Goal: Information Seeking & Learning: Learn about a topic

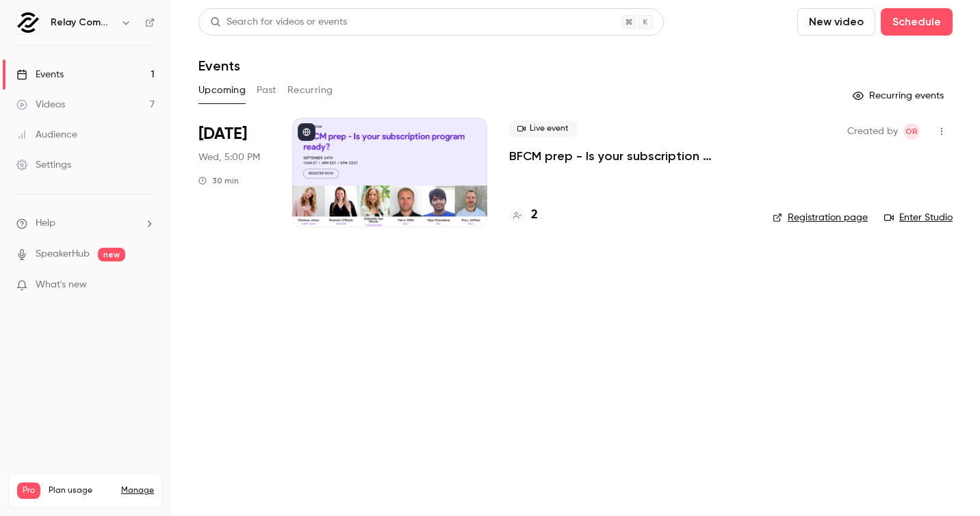
click at [273, 88] on button "Past" at bounding box center [267, 90] width 20 height 22
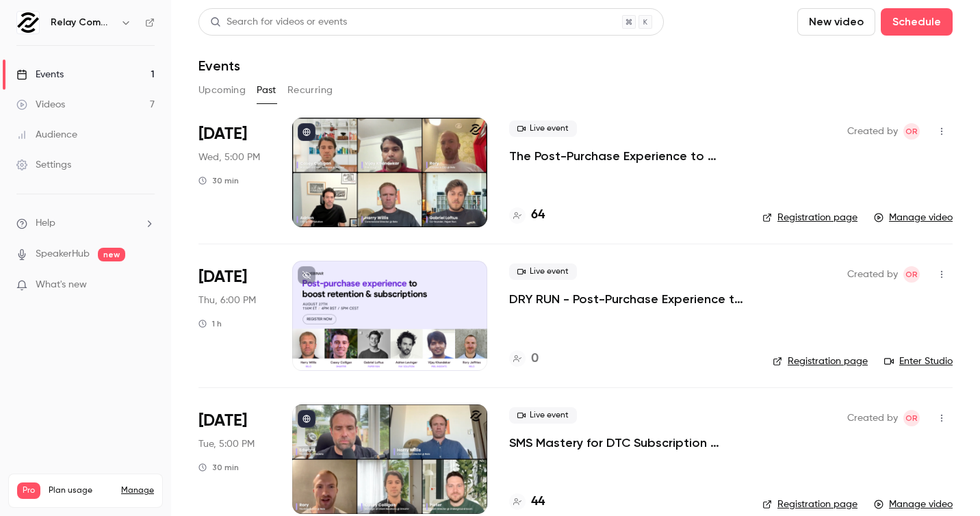
click at [443, 175] on div at bounding box center [389, 173] width 195 height 110
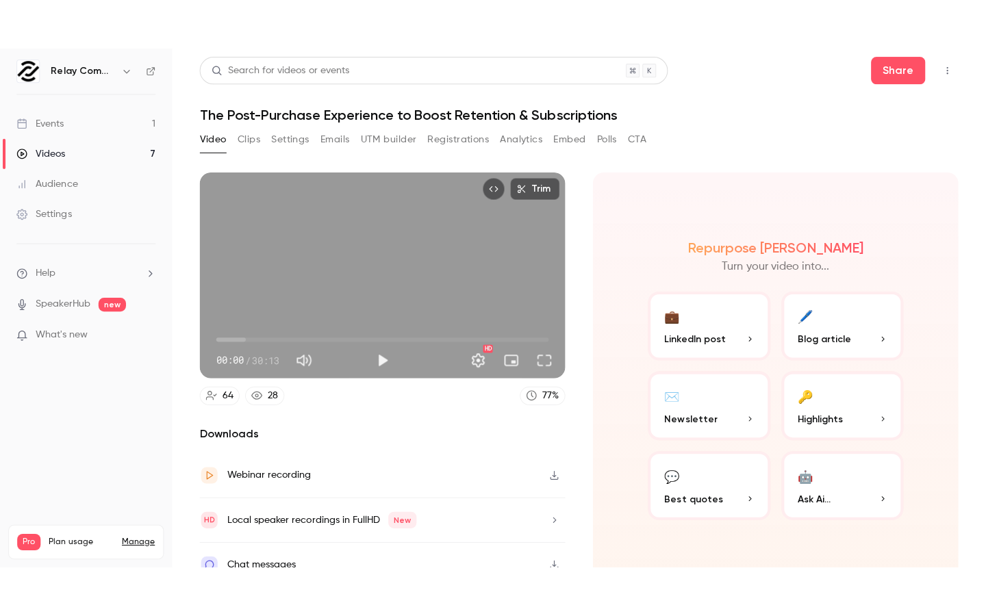
scroll to position [18, 0]
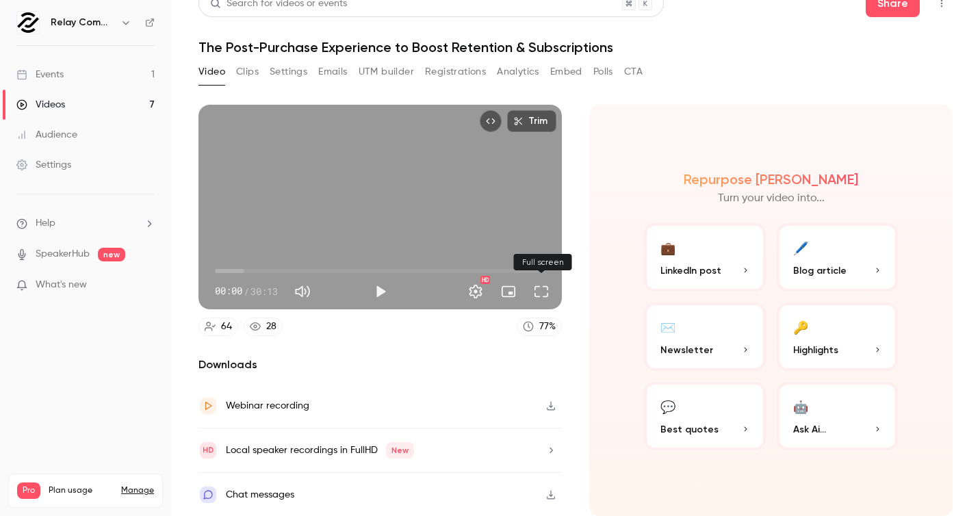
click at [548, 292] on button "Full screen" at bounding box center [541, 291] width 27 height 27
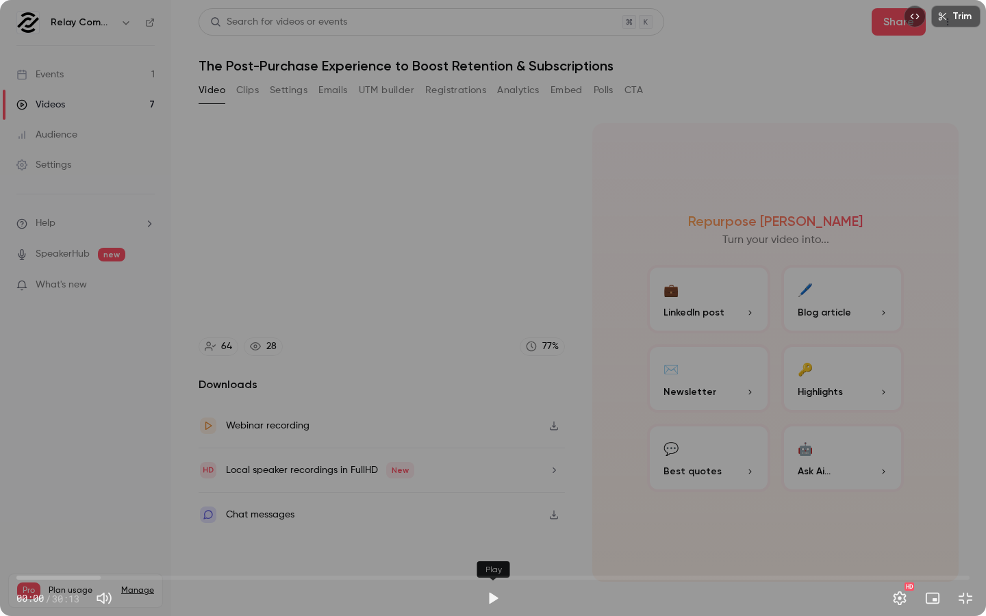
click at [487, 516] on button "Play" at bounding box center [492, 598] width 27 height 27
click at [372, 516] on span "00:08" at bounding box center [492, 578] width 953 height 22
click at [352, 516] on span "10:38" at bounding box center [492, 578] width 953 height 22
click at [316, 516] on span "10:38" at bounding box center [492, 578] width 953 height 22
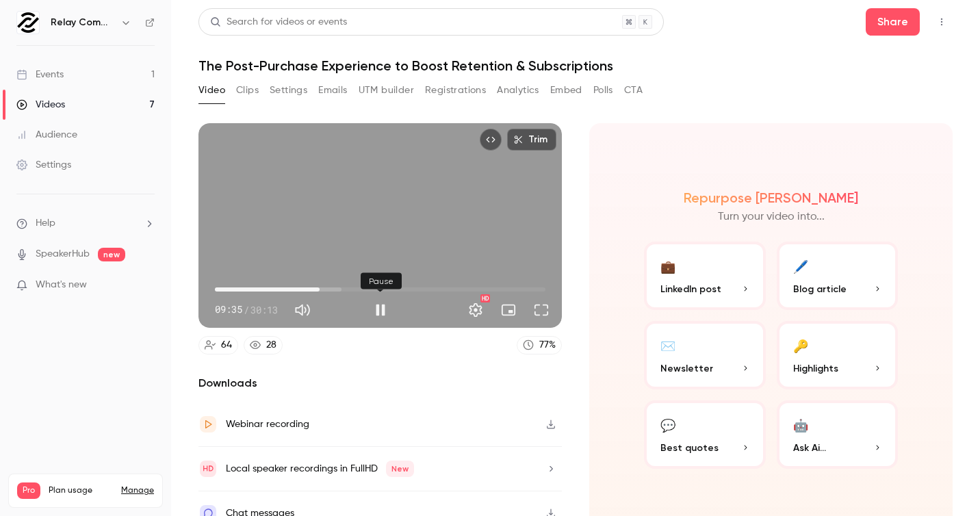
click at [377, 305] on button "Pause" at bounding box center [380, 309] width 27 height 27
click at [344, 285] on span "11:49" at bounding box center [380, 290] width 331 height 22
click at [389, 285] on span "11:49" at bounding box center [380, 290] width 331 height 22
click at [377, 309] on button "Play" at bounding box center [380, 309] width 27 height 27
click at [225, 288] on span "00:56" at bounding box center [380, 290] width 331 height 22
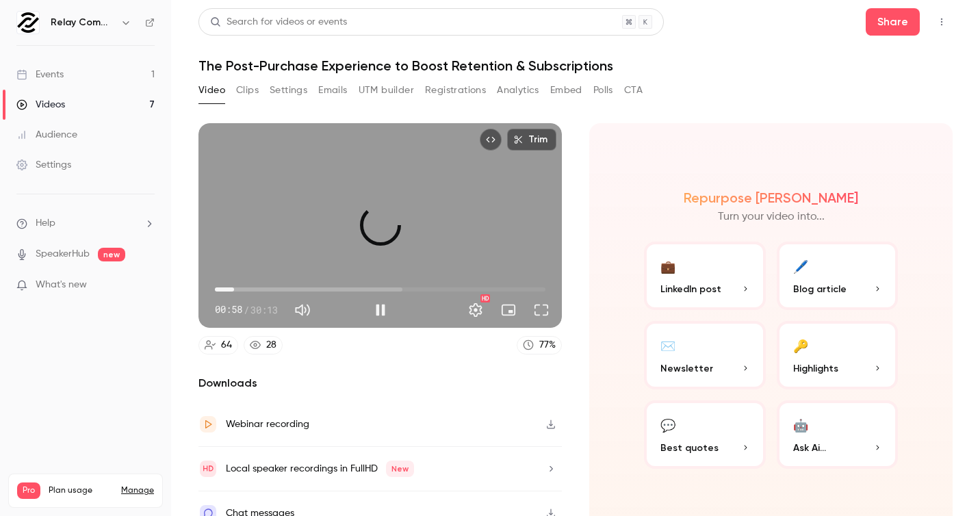
click at [234, 288] on span "01:45" at bounding box center [380, 290] width 331 height 22
click at [230, 288] on span "01:22" at bounding box center [230, 290] width 4 height 4
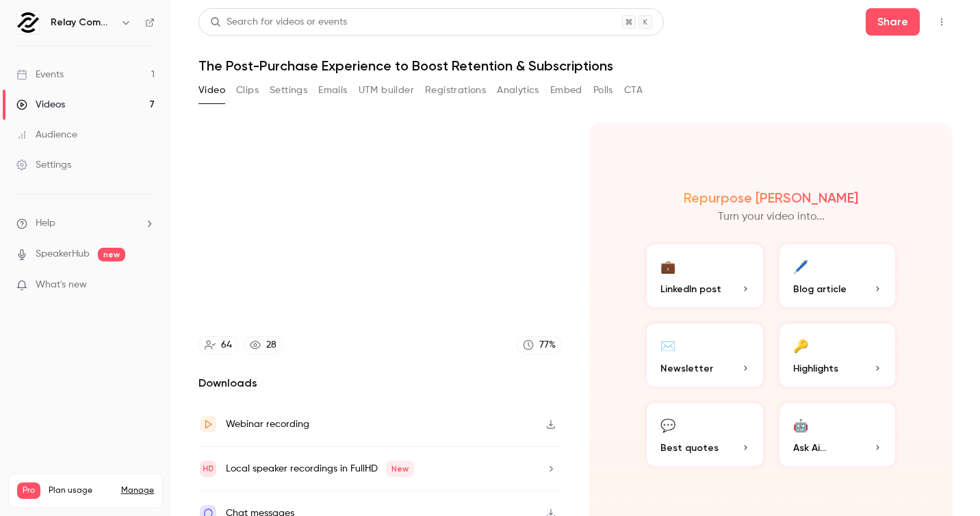
click at [259, 98] on div "Video Clips Settings Emails UTM builder Registrations Analytics Embed Polls CTA" at bounding box center [421, 90] width 444 height 22
click at [259, 91] on div "Video Clips Settings Emails UTM builder Registrations Analytics Embed Polls CTA" at bounding box center [421, 90] width 444 height 22
type input "****"
click at [247, 91] on button "Clips" at bounding box center [247, 90] width 23 height 22
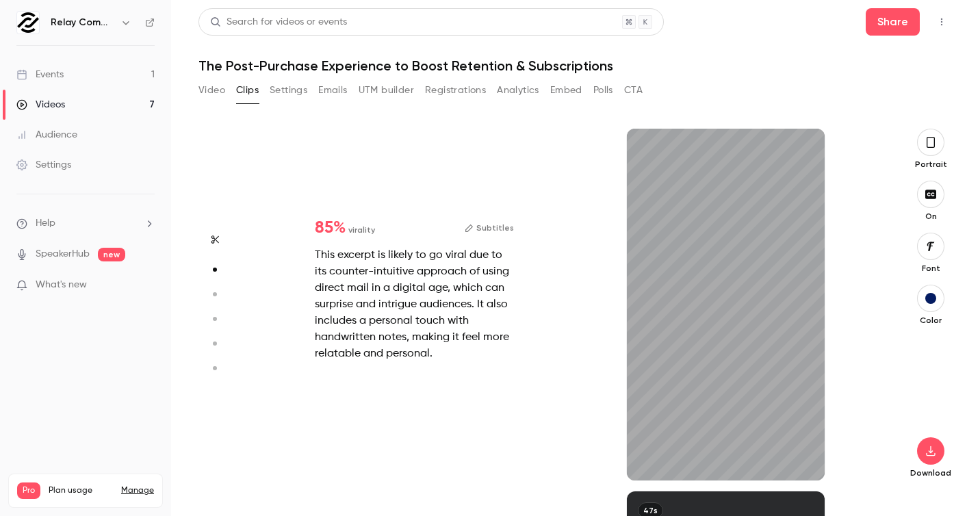
scroll to position [363, 0]
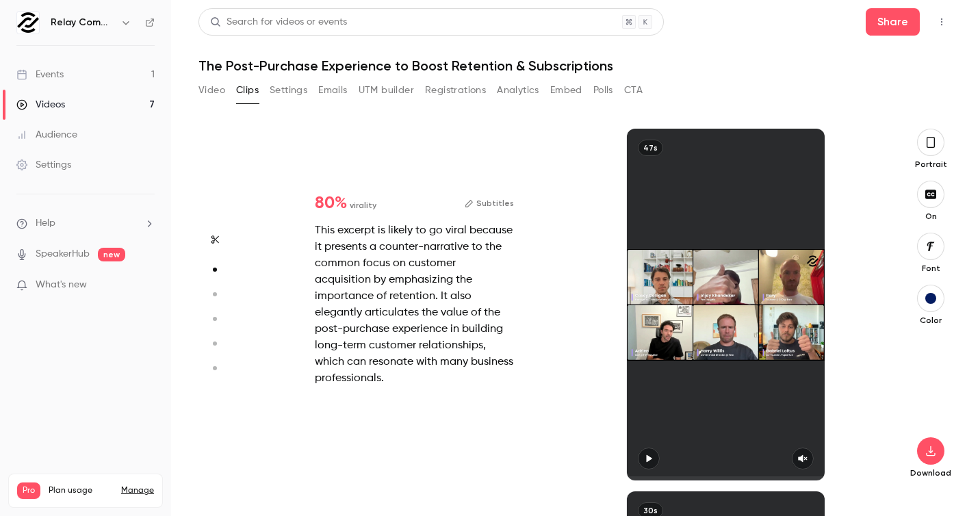
type input "*"
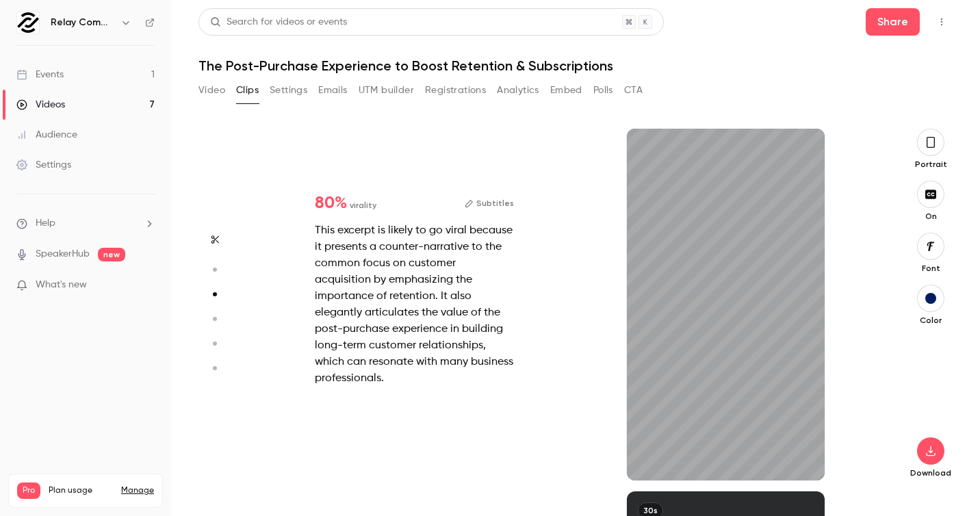
scroll to position [726, 0]
click at [807, 454] on icon "button" at bounding box center [803, 459] width 11 height 10
drag, startPoint x: 657, startPoint y: 477, endPoint x: 626, endPoint y: 476, distance: 30.2
click at [626, 476] on div "47s" at bounding box center [726, 305] width 312 height 352
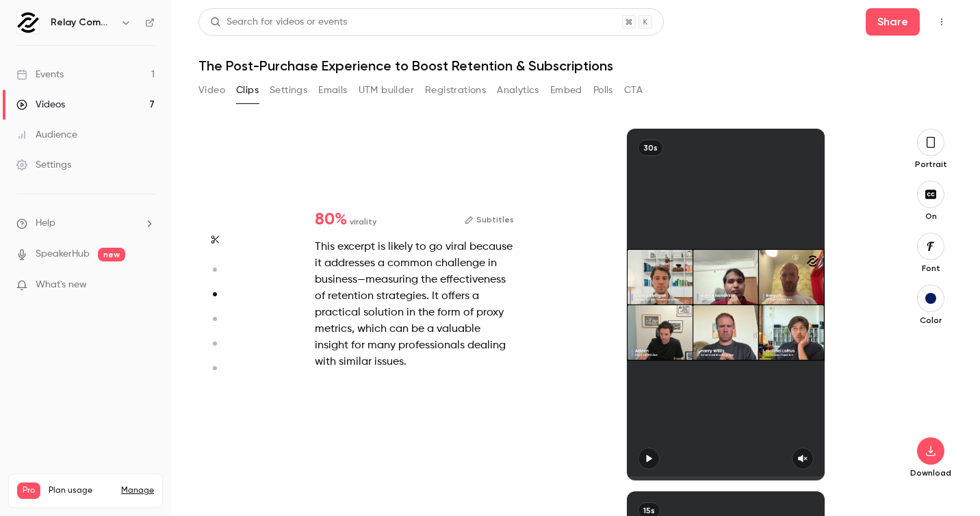
type input "*"
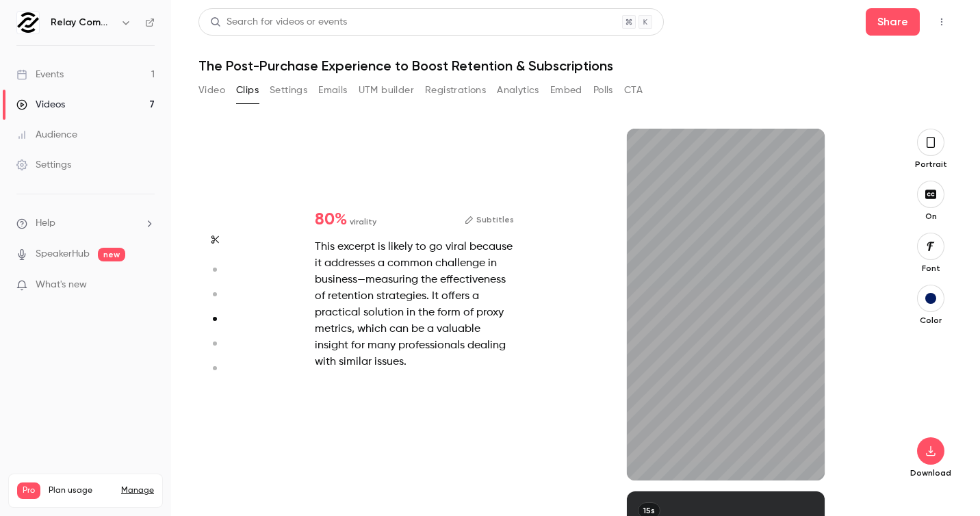
type input "*"
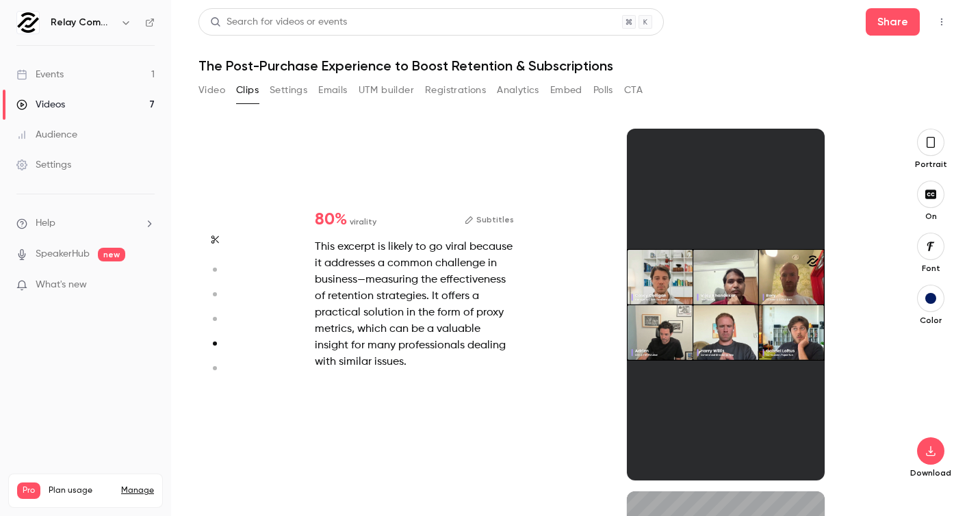
type input "*"
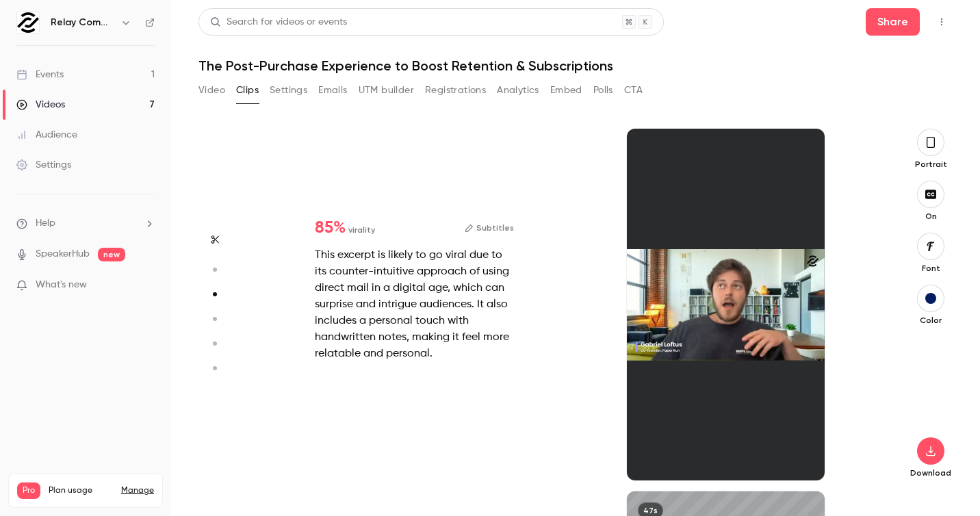
type input "*"
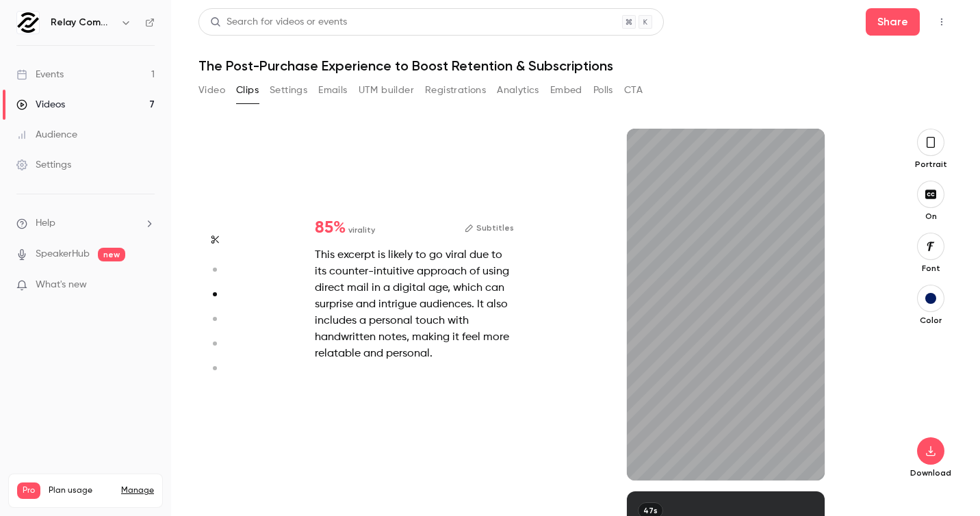
type input "*"
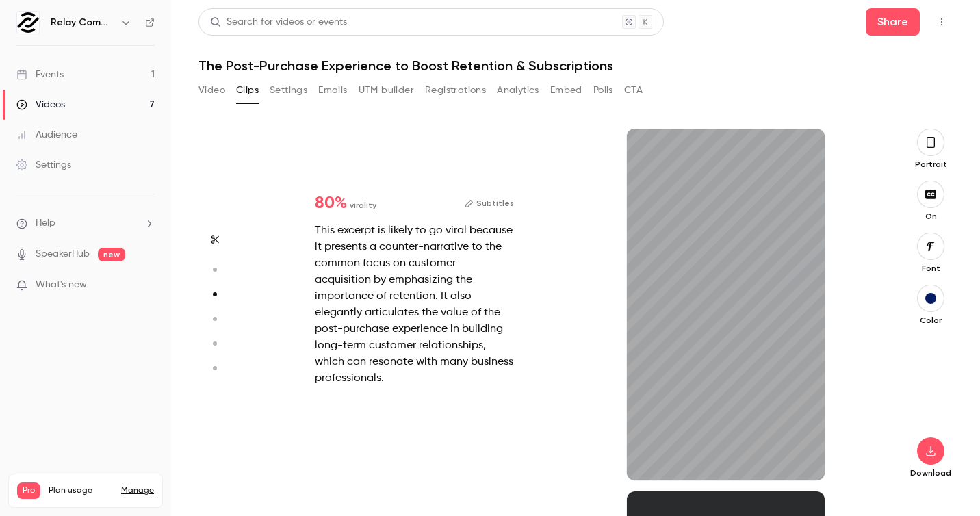
click at [932, 147] on icon "button" at bounding box center [931, 142] width 11 height 15
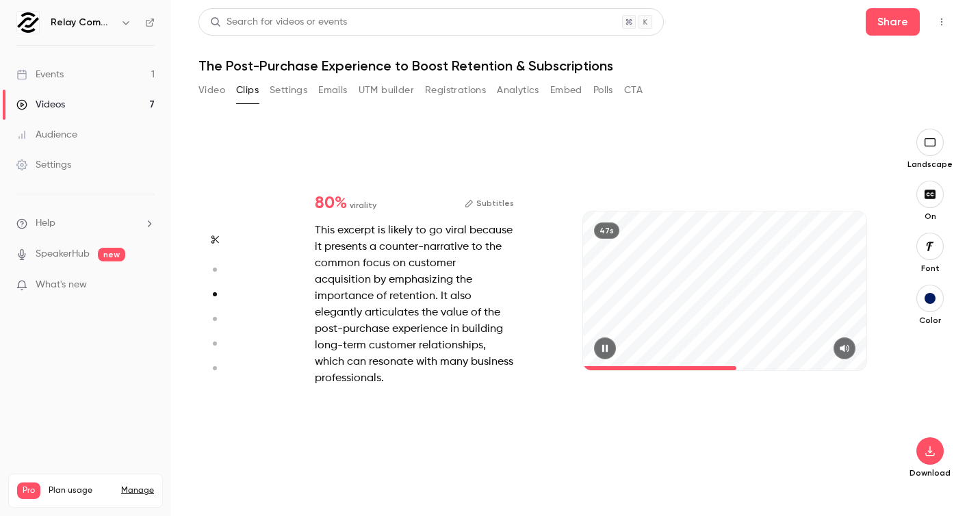
click at [608, 344] on icon "button" at bounding box center [605, 349] width 11 height 10
click at [605, 349] on icon "button" at bounding box center [605, 349] width 11 height 10
click at [214, 243] on icon "button" at bounding box center [215, 240] width 11 height 10
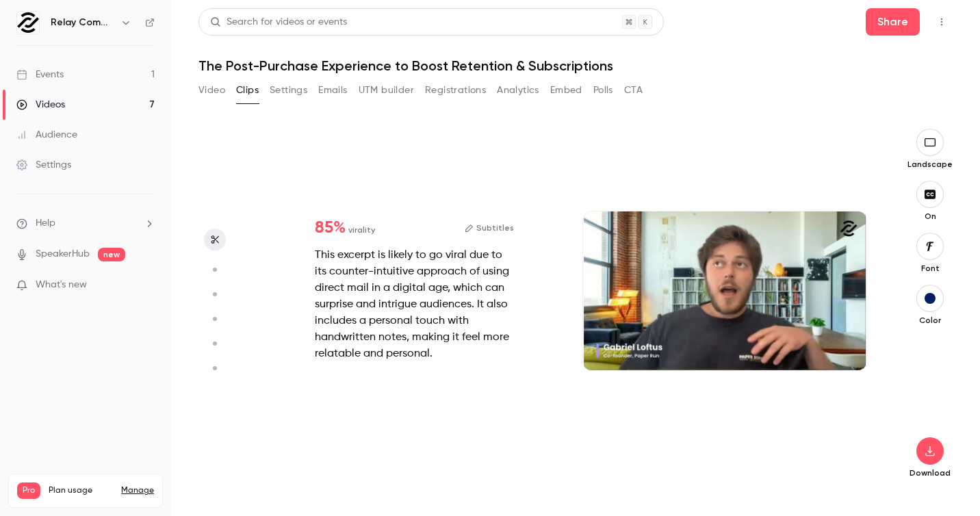
type input "*"
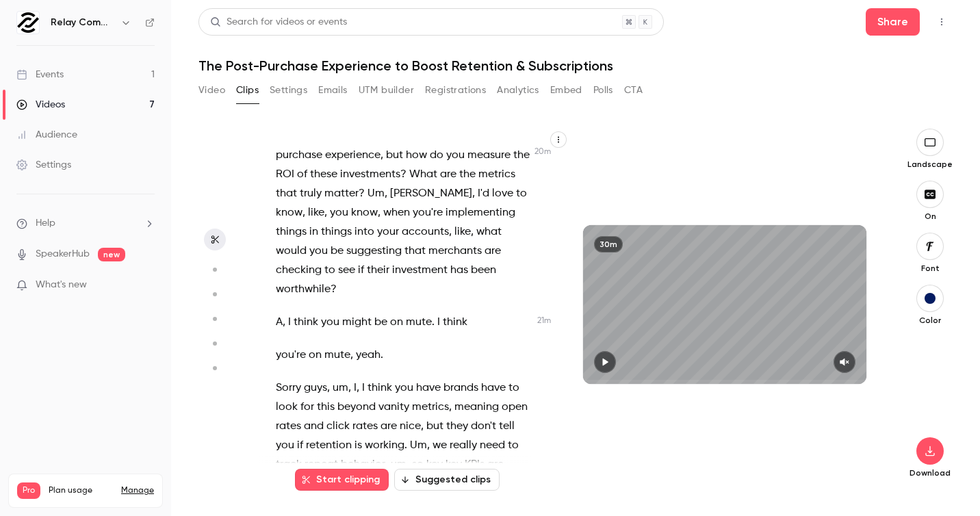
scroll to position [10668, 0]
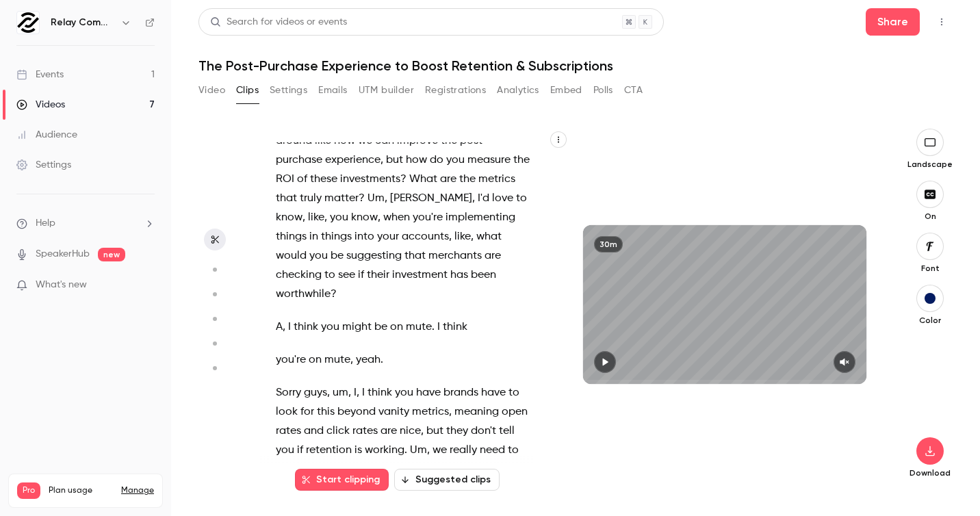
click at [362, 388] on span at bounding box center [360, 393] width 3 height 11
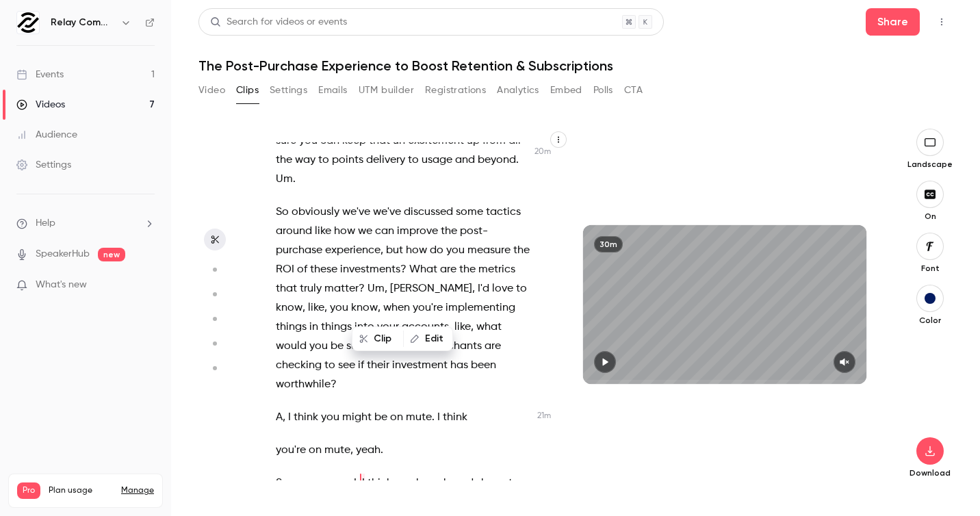
scroll to position [10577, 0]
click at [359, 474] on span "," at bounding box center [358, 483] width 3 height 19
click at [603, 359] on icon "button" at bounding box center [605, 363] width 5 height 8
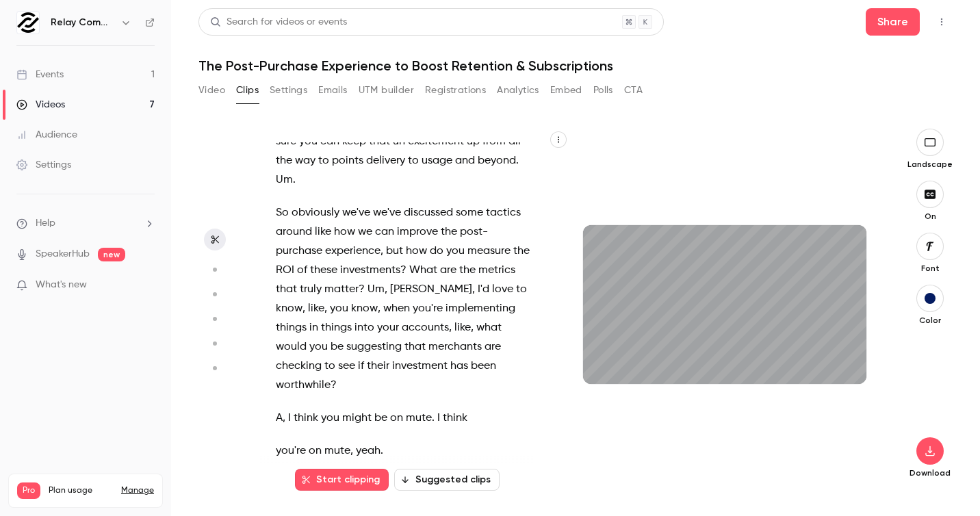
scroll to position [10597, 0]
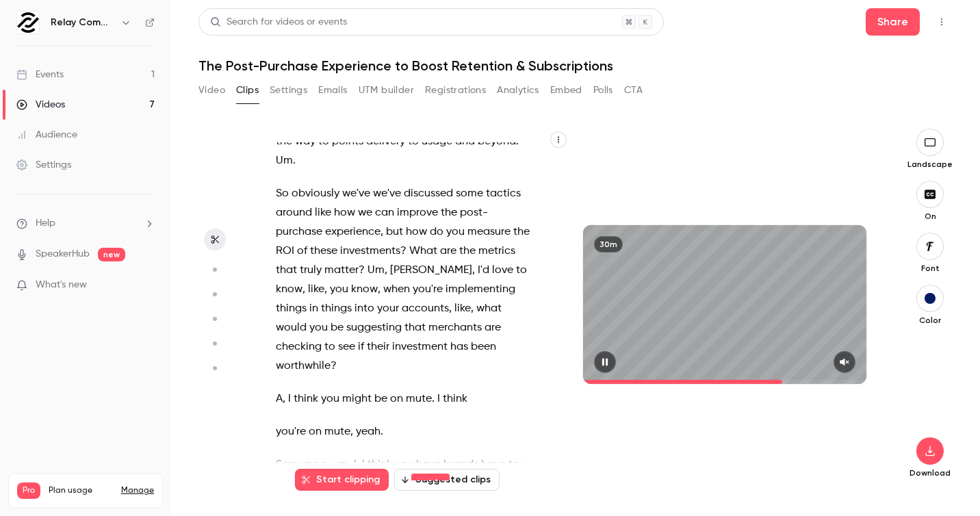
click at [844, 365] on icon "button" at bounding box center [844, 362] width 11 height 10
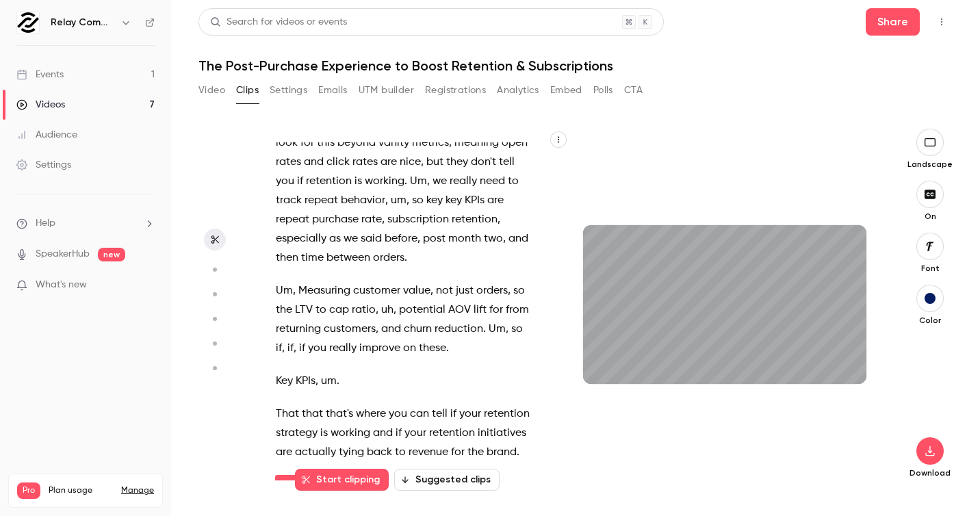
scroll to position [10939, 0]
click at [523, 403] on p "That that that's where you can tell if your retention strategy is working and i…" at bounding box center [404, 432] width 256 height 58
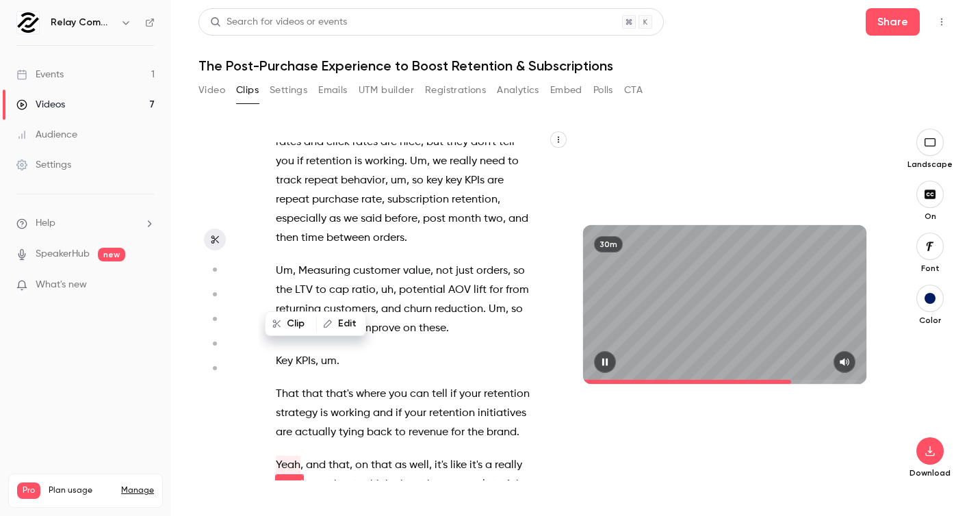
scroll to position [10958, 0]
click at [609, 357] on button "button" at bounding box center [605, 362] width 22 height 22
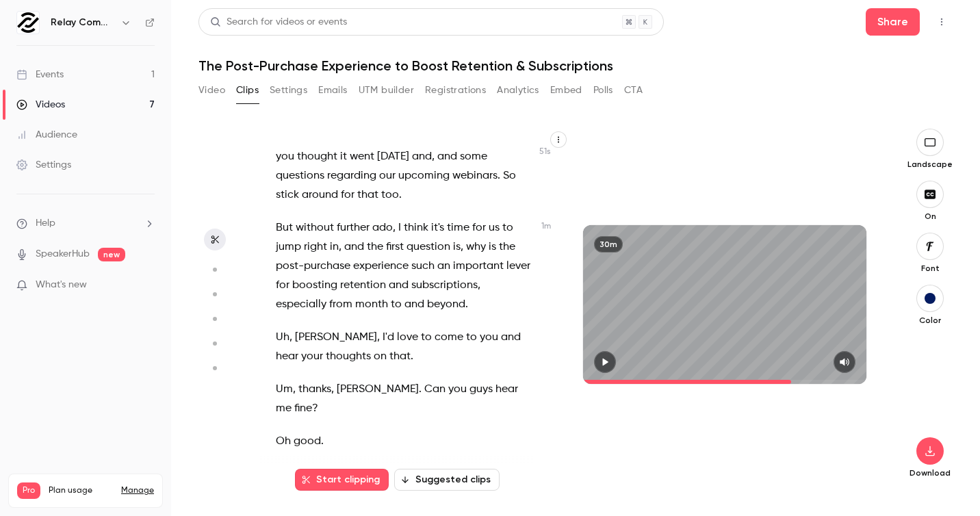
scroll to position [528, 0]
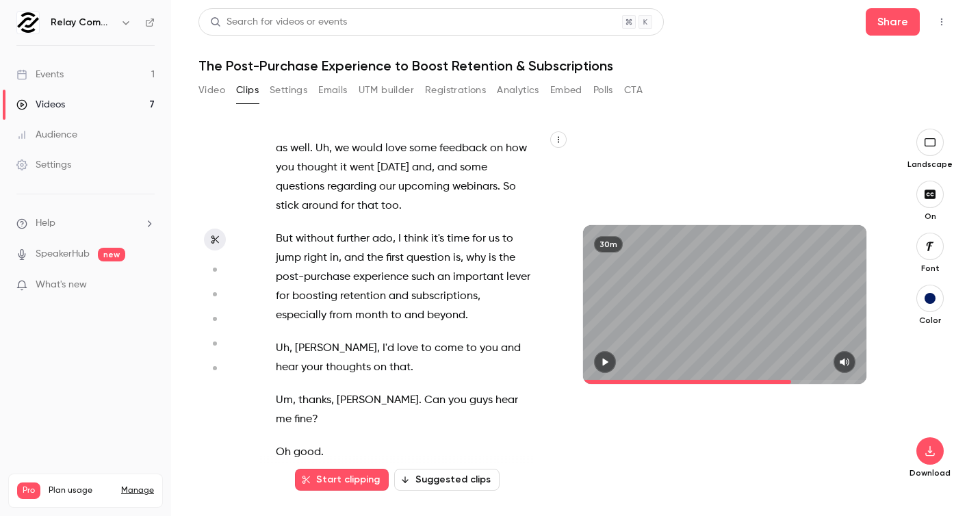
click at [344, 249] on span "and" at bounding box center [354, 258] width 20 height 19
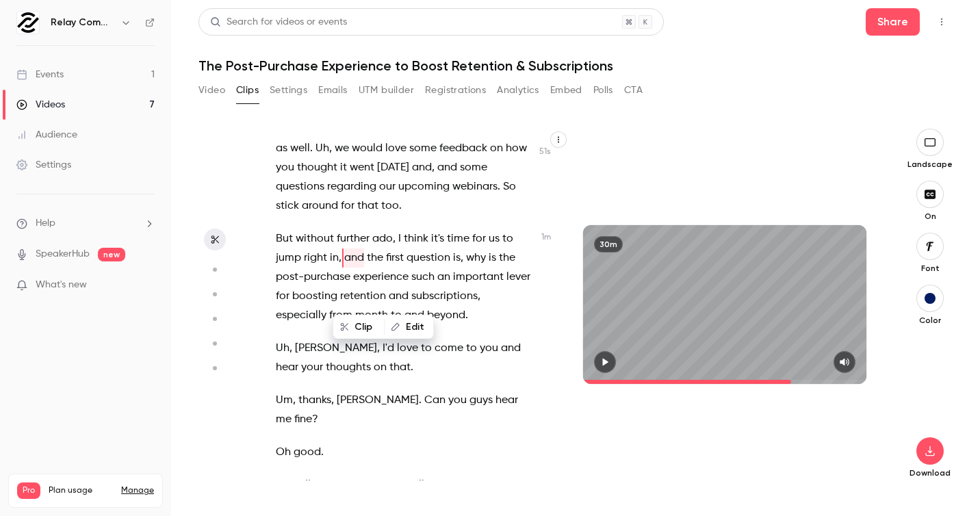
scroll to position [455, 0]
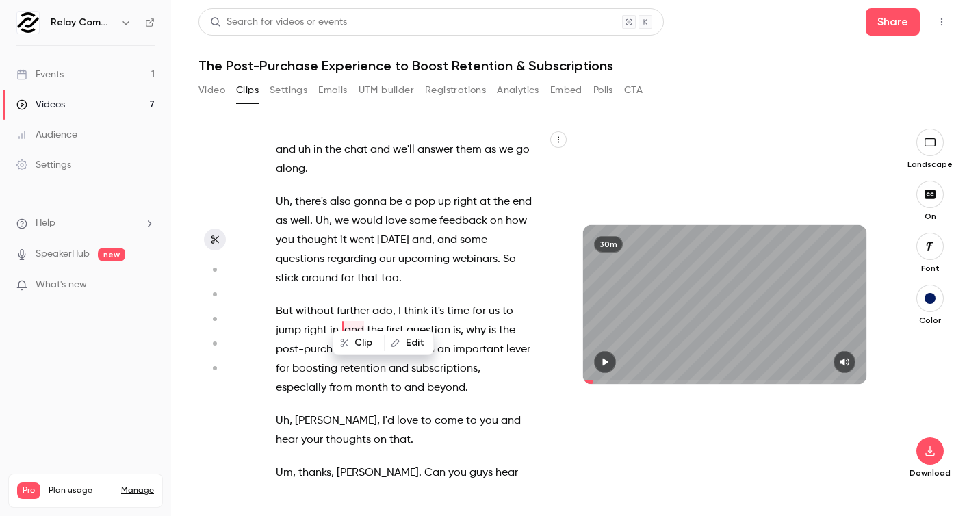
click at [606, 360] on icon "button" at bounding box center [605, 362] width 11 height 10
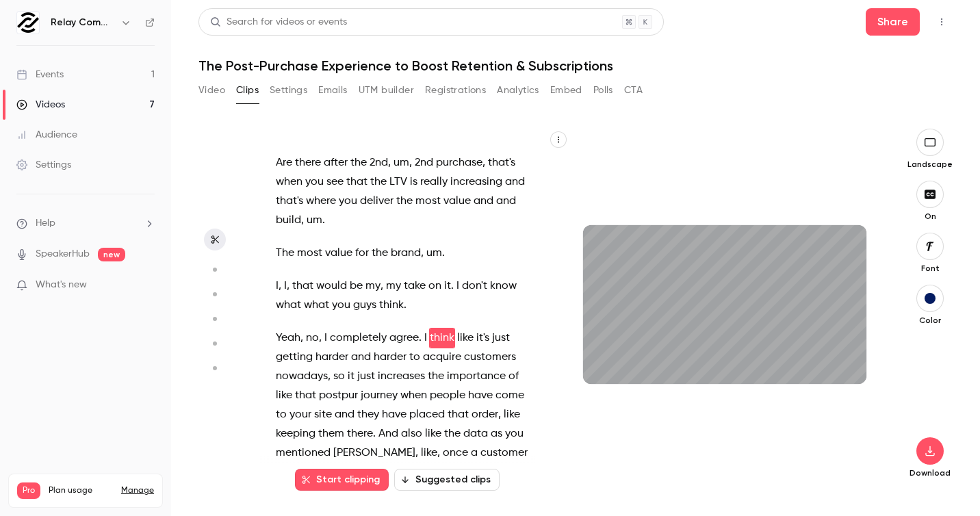
scroll to position [1187, 0]
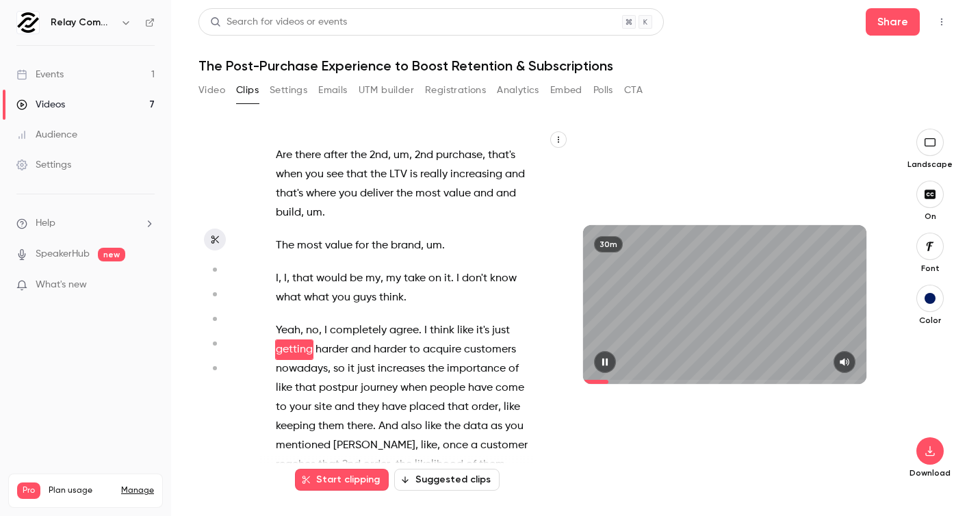
click at [612, 362] on button "button" at bounding box center [605, 362] width 22 height 22
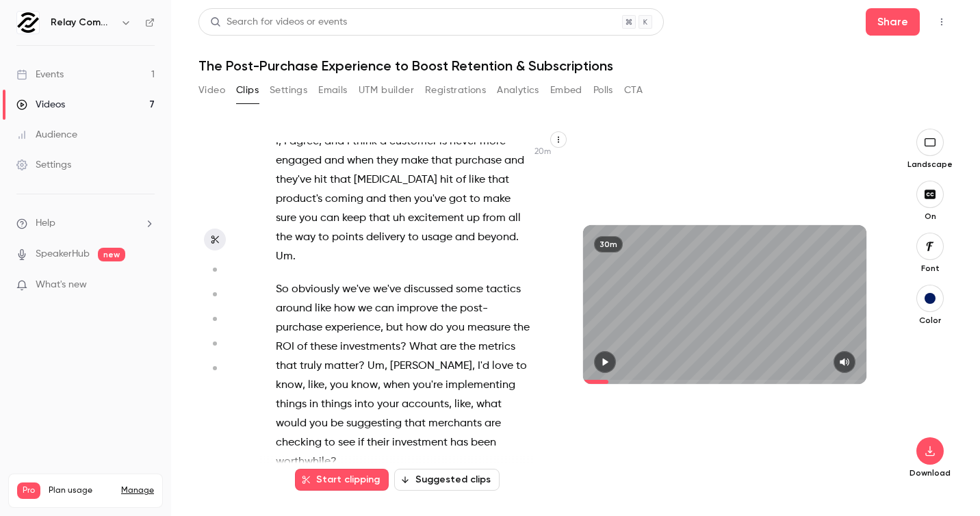
scroll to position [10501, 0]
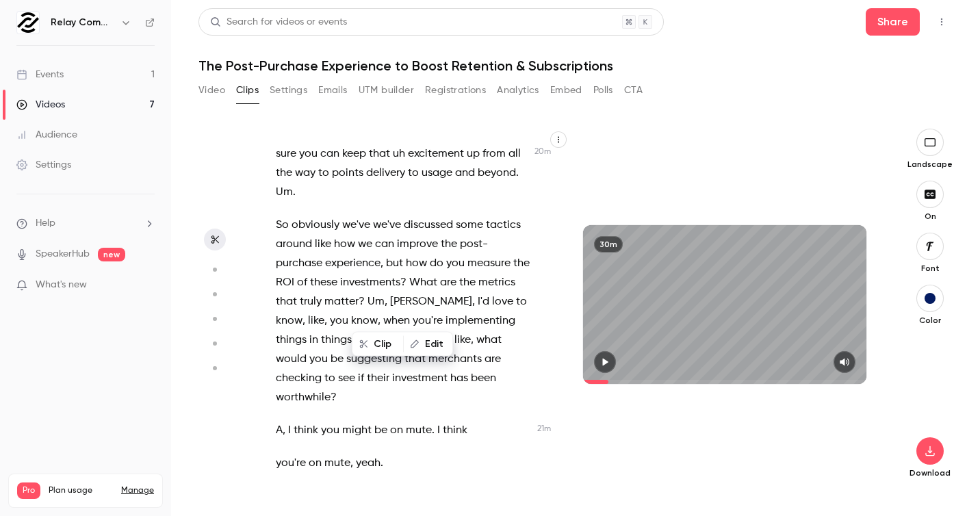
scroll to position [10577, 0]
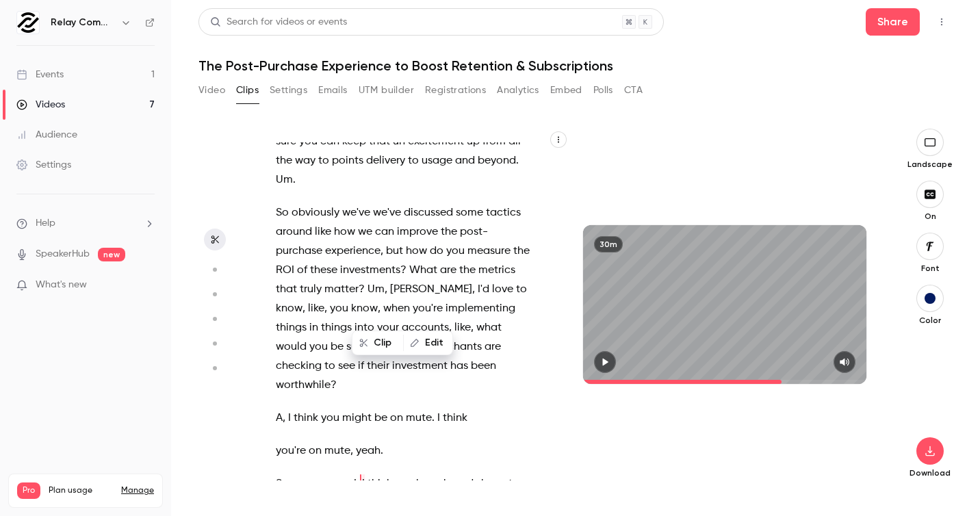
click at [608, 361] on icon "button" at bounding box center [605, 362] width 11 height 10
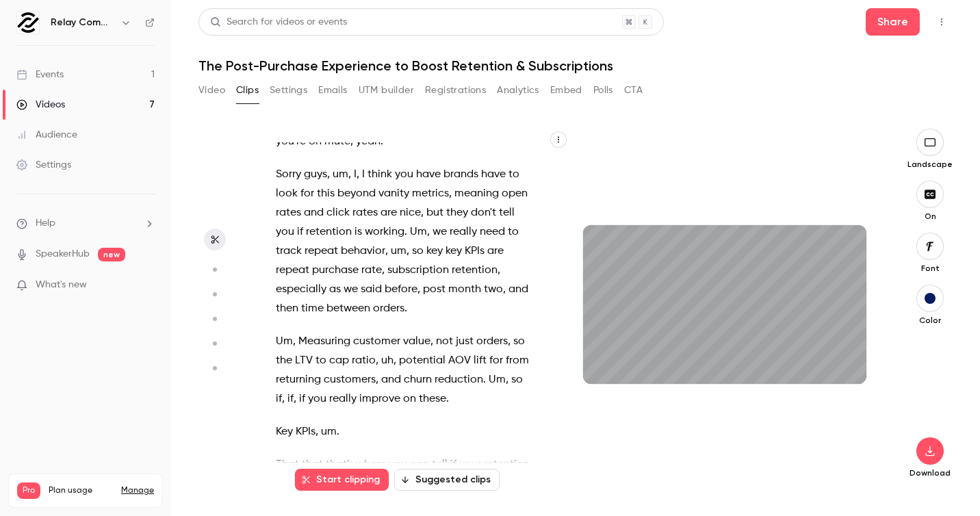
scroll to position [10906, 0]
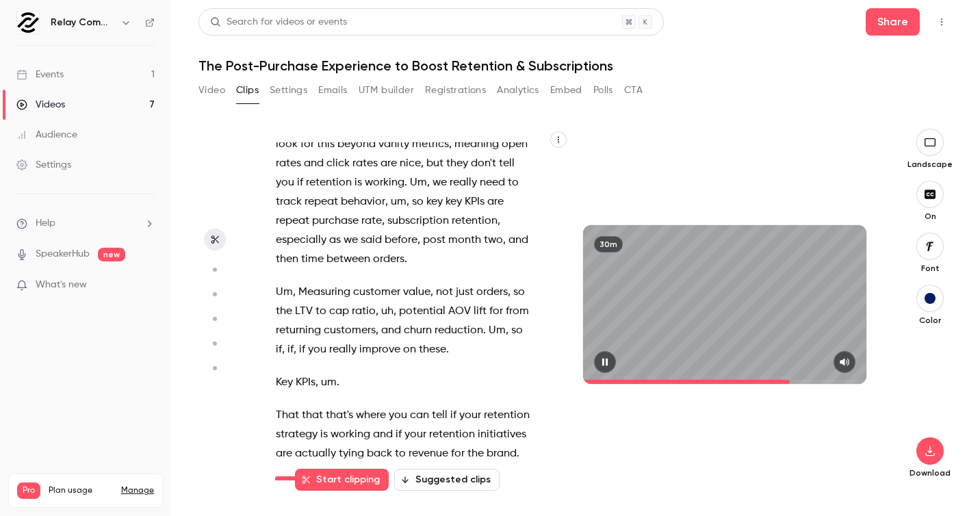
click at [610, 362] on icon "button" at bounding box center [605, 362] width 11 height 10
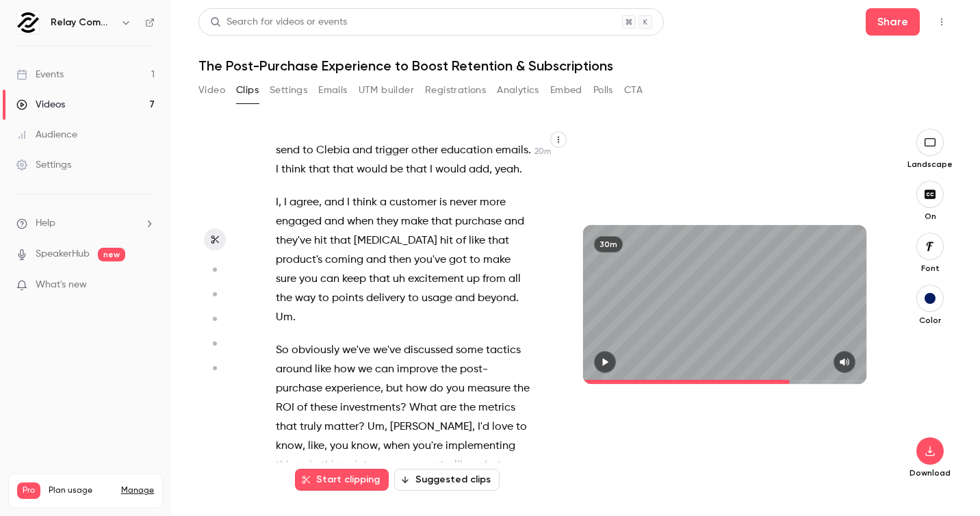
scroll to position [10458, 0]
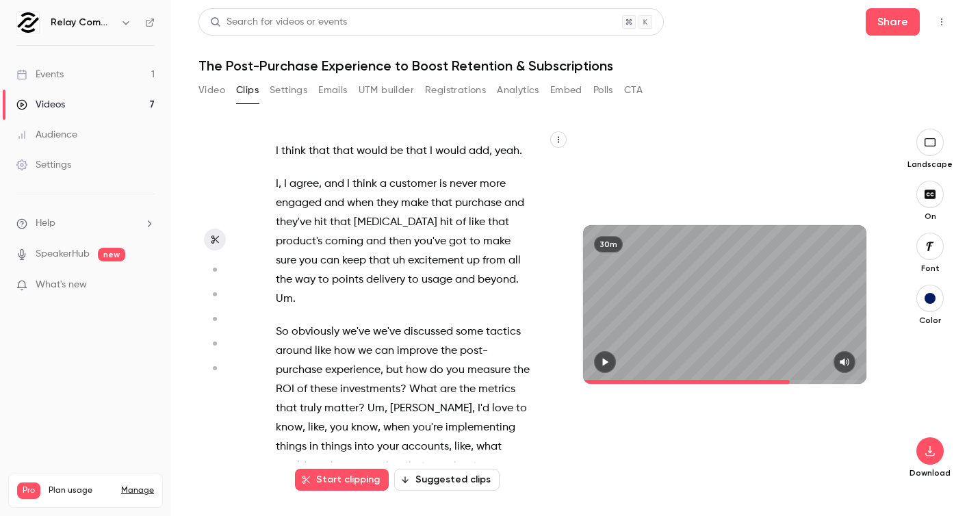
drag, startPoint x: 527, startPoint y: 275, endPoint x: 366, endPoint y: 428, distance: 221.8
click at [366, 428] on div "Hey everyone , er , welcome to the latest relay commerce webinar . Uh , [DATE] …" at bounding box center [411, 311] width 304 height 338
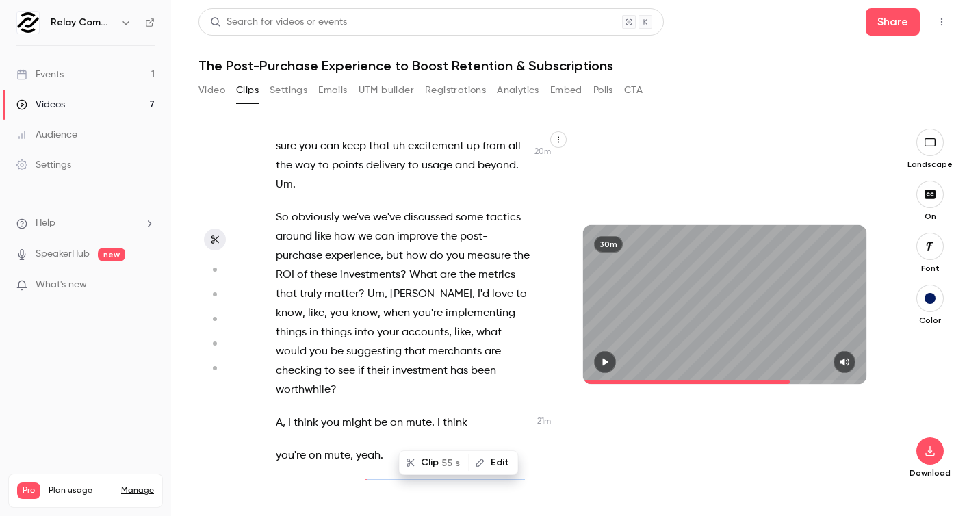
scroll to position [10577, 0]
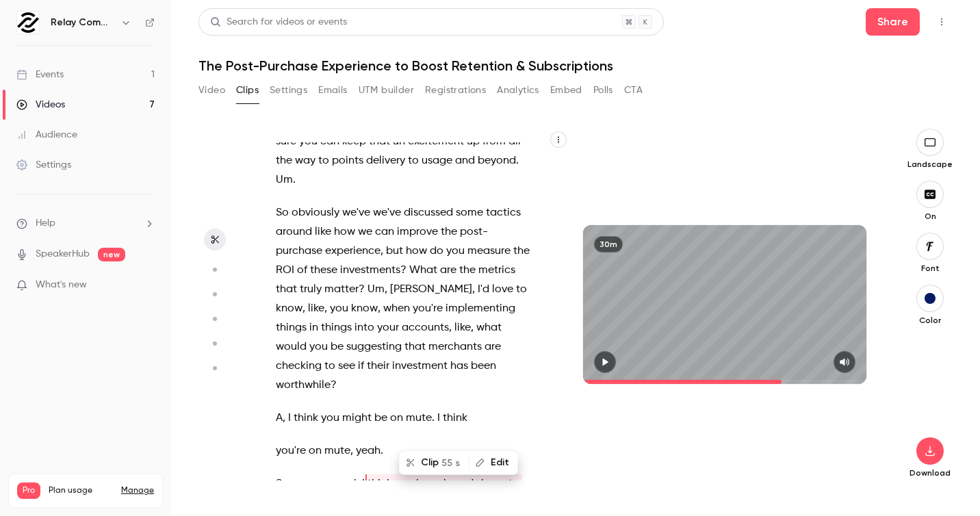
click at [450, 459] on span "55 s" at bounding box center [451, 463] width 18 height 14
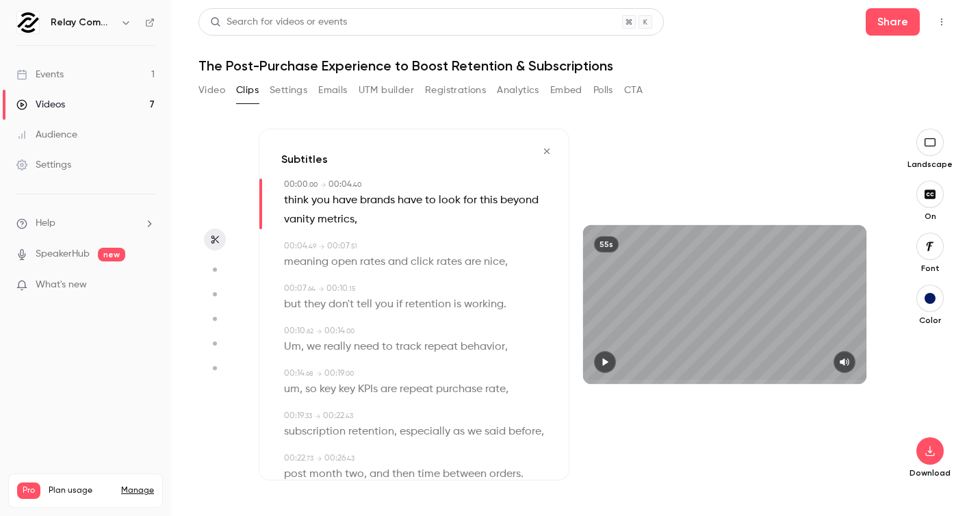
click at [608, 359] on icon "button" at bounding box center [605, 362] width 11 height 10
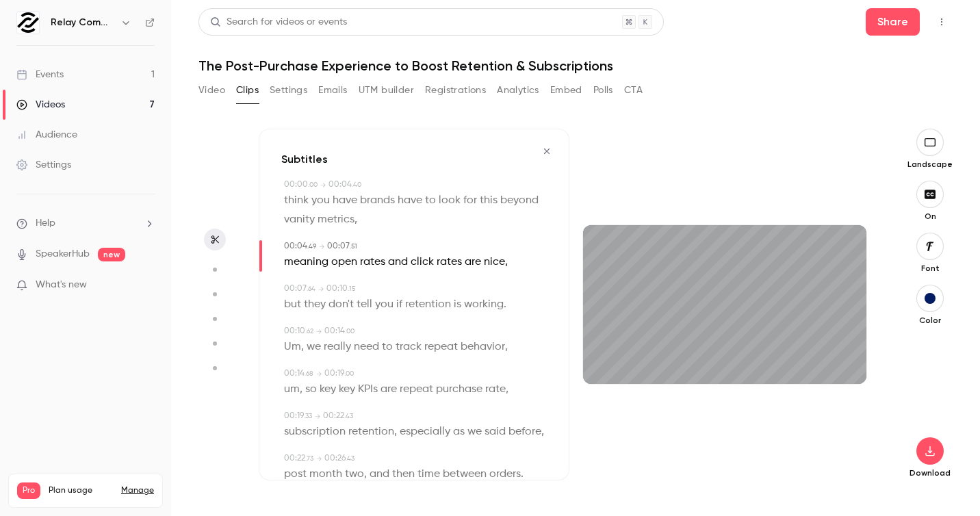
click at [236, 231] on section "Subtitles 00:00 . 00 → 00:04 . 40 think you have brands have to look for this b…" at bounding box center [576, 323] width 755 height 388
click at [221, 232] on button "button" at bounding box center [215, 240] width 22 height 22
click at [544, 144] on button "button" at bounding box center [547, 151] width 22 height 22
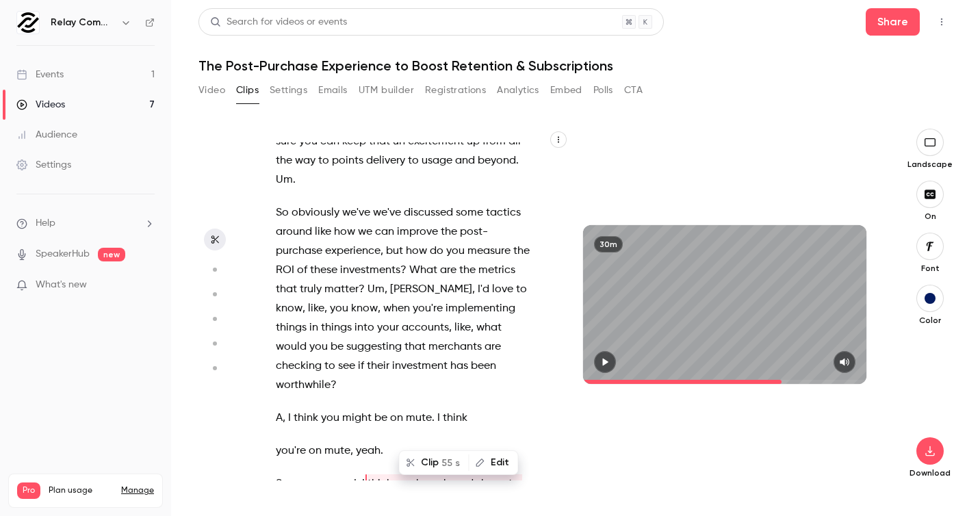
click at [359, 474] on span "," at bounding box center [358, 483] width 3 height 19
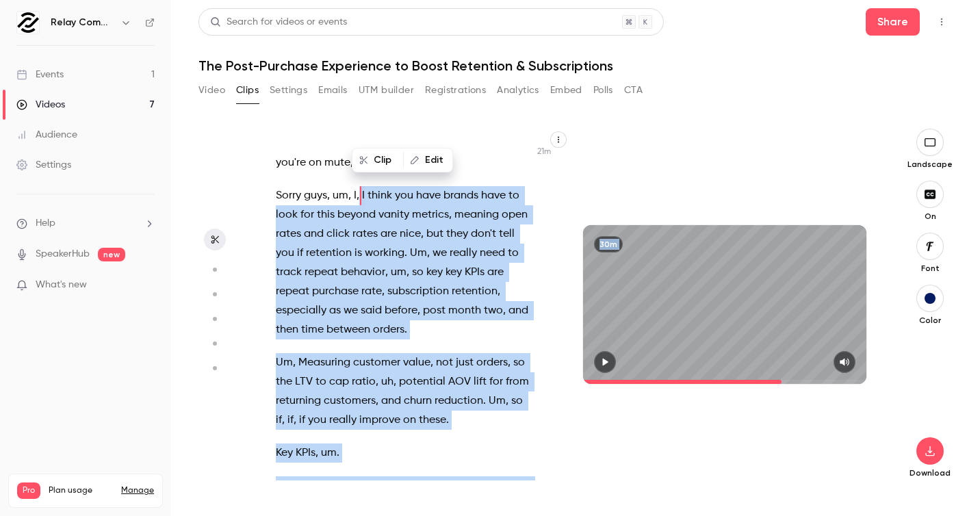
scroll to position [10929, 0]
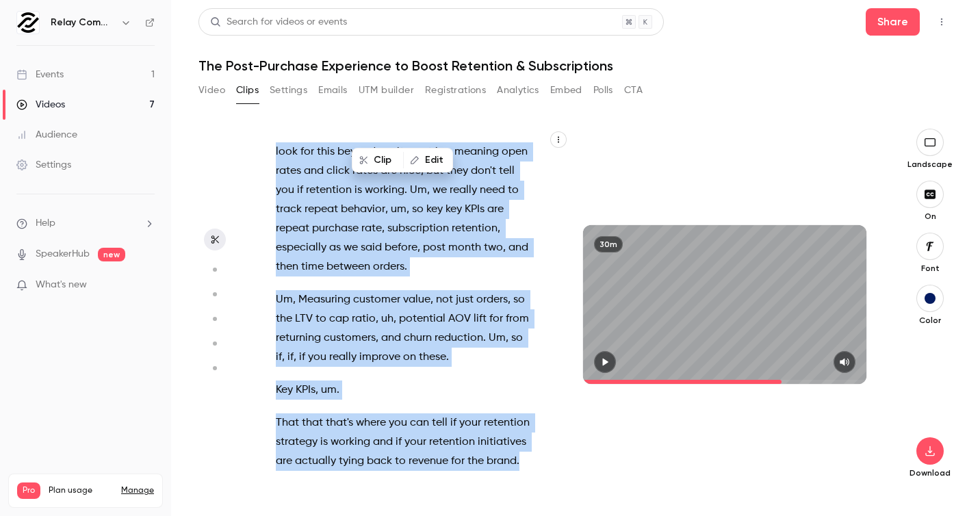
drag, startPoint x: 359, startPoint y: 307, endPoint x: 527, endPoint y: 294, distance: 168.2
click at [527, 294] on div "Hey everyone , er , welcome to the latest relay commerce webinar . Uh , [DATE] …" at bounding box center [411, 311] width 304 height 338
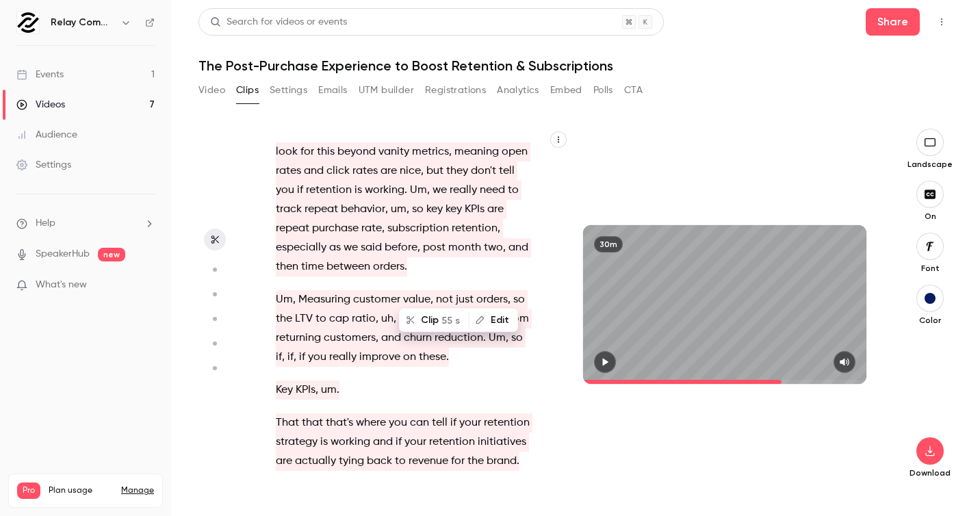
click at [451, 320] on span "55 s" at bounding box center [451, 320] width 18 height 14
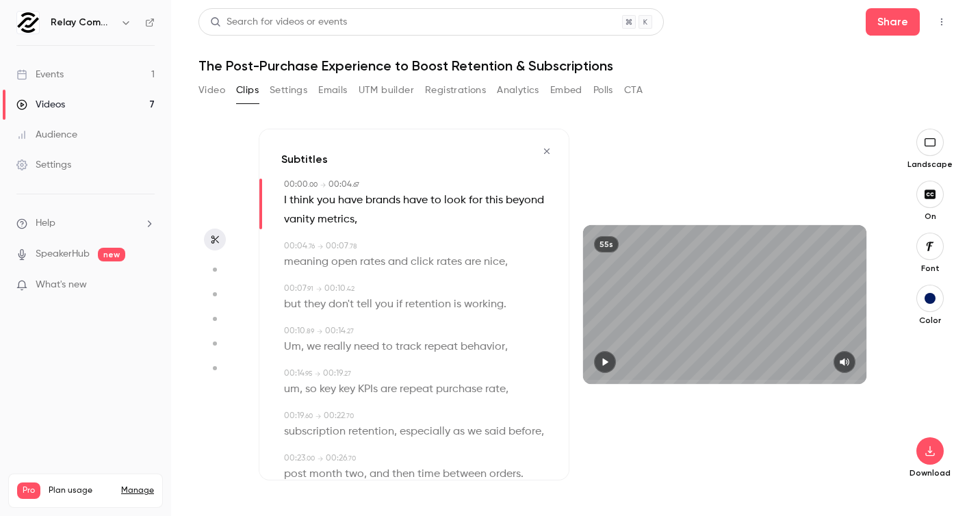
click at [605, 360] on icon "button" at bounding box center [605, 362] width 11 height 10
click at [934, 187] on button "button" at bounding box center [930, 194] width 27 height 27
type input "****"
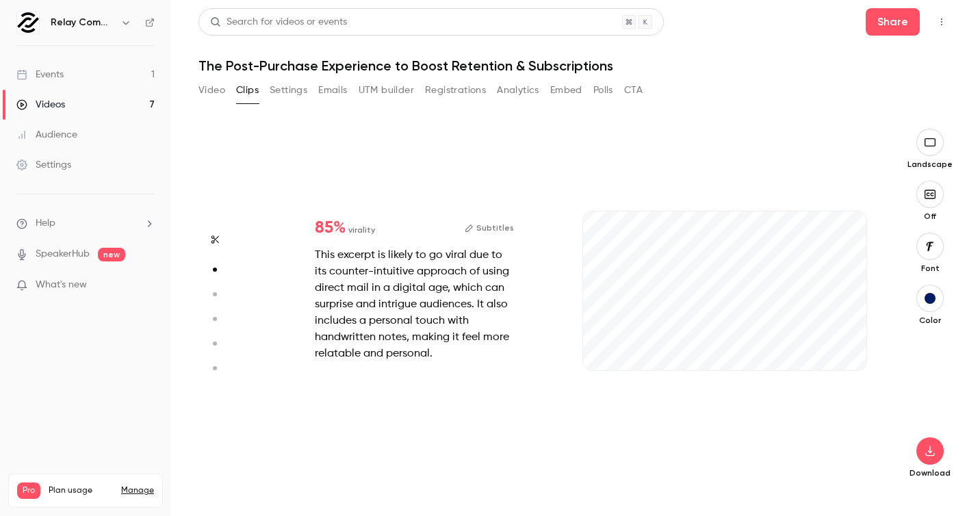
type input "***"
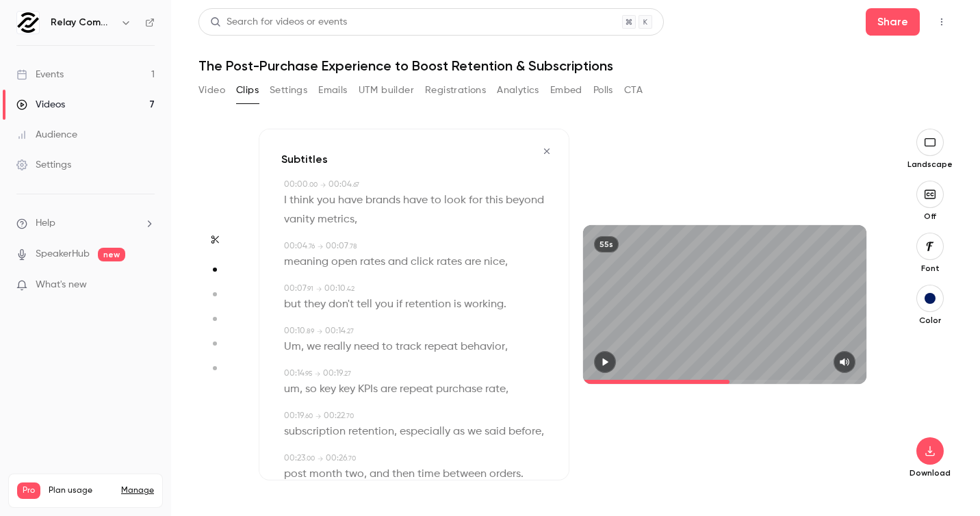
type input "****"
type input "***"
type input "****"
type input "*"
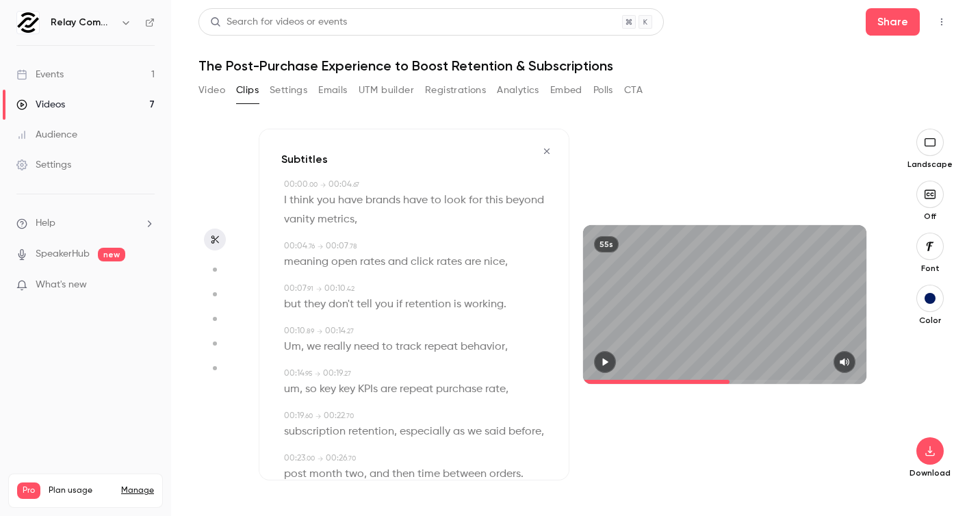
click at [603, 358] on icon "button" at bounding box center [605, 362] width 11 height 10
click at [600, 364] on icon "button" at bounding box center [605, 362] width 11 height 10
click at [928, 445] on button "button" at bounding box center [930, 451] width 27 height 27
click at [855, 427] on span "Full HD" at bounding box center [828, 425] width 157 height 14
click at [603, 362] on icon "button" at bounding box center [605, 362] width 11 height 10
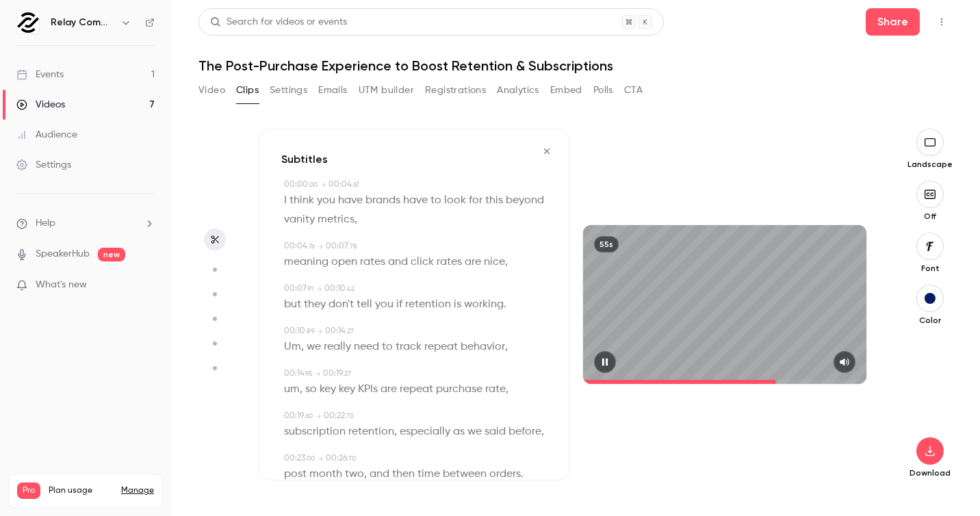
click at [598, 362] on button "button" at bounding box center [605, 362] width 22 height 22
type input "****"
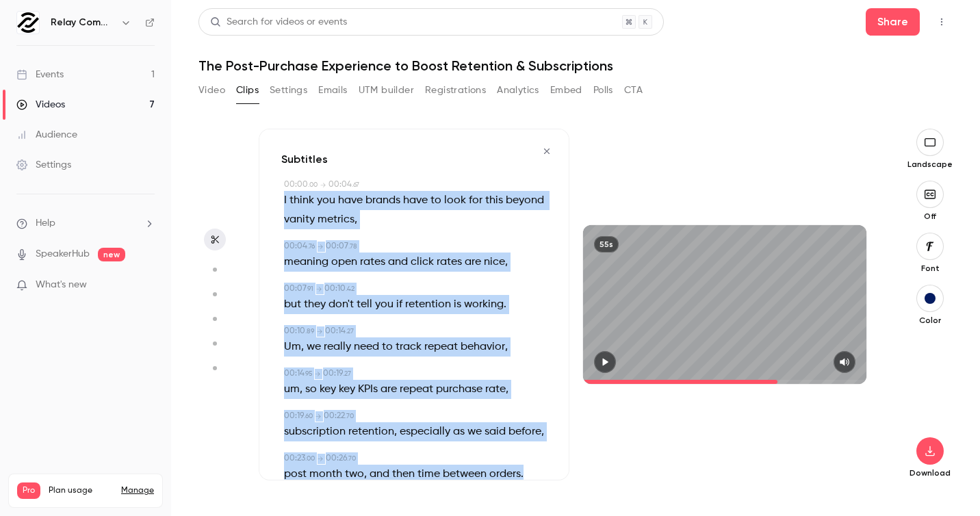
drag, startPoint x: 281, startPoint y: 196, endPoint x: 535, endPoint y: 471, distance: 374.5
click at [535, 471] on div "00:00 . 00 → 00:04 . 67 I think you have brands have to look for this beyond va…" at bounding box center [414, 516] width 266 height 675
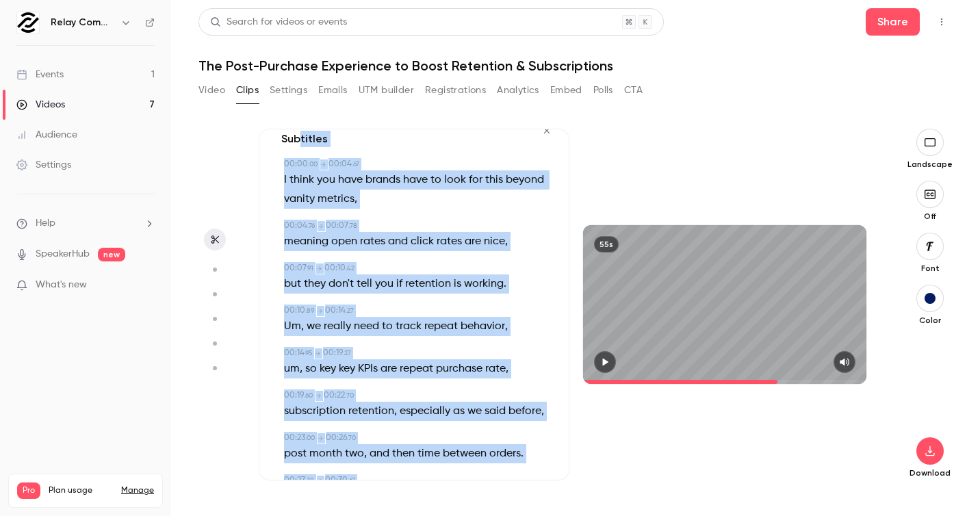
scroll to position [20, 0]
drag, startPoint x: 540, startPoint y: 443, endPoint x: 277, endPoint y: 183, distance: 369.9
click at [277, 183] on div "Subtitles 00:00 . 00 → 00:04 . 67 I think you have brands have to look for this…" at bounding box center [414, 305] width 311 height 352
copy div "L ipsum dol sita consec adip el sedd eiu temp incidi utlabo etdolor , 99:69 . 0…"
